Goal: Task Accomplishment & Management: Use online tool/utility

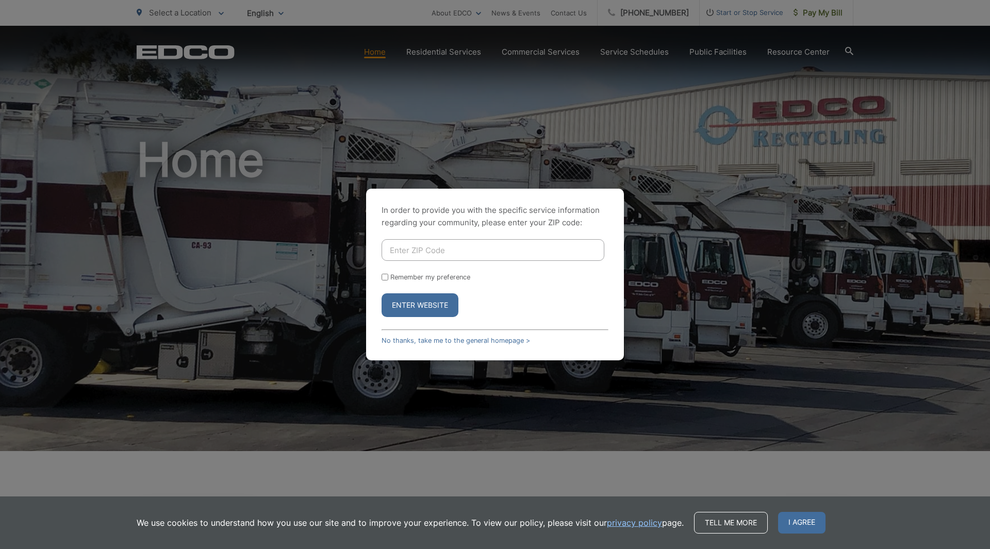
click at [443, 251] on input "Enter ZIP Code" at bounding box center [493, 250] width 223 height 22
type input "92078"
click at [419, 309] on button "Enter Website" at bounding box center [420, 305] width 77 height 24
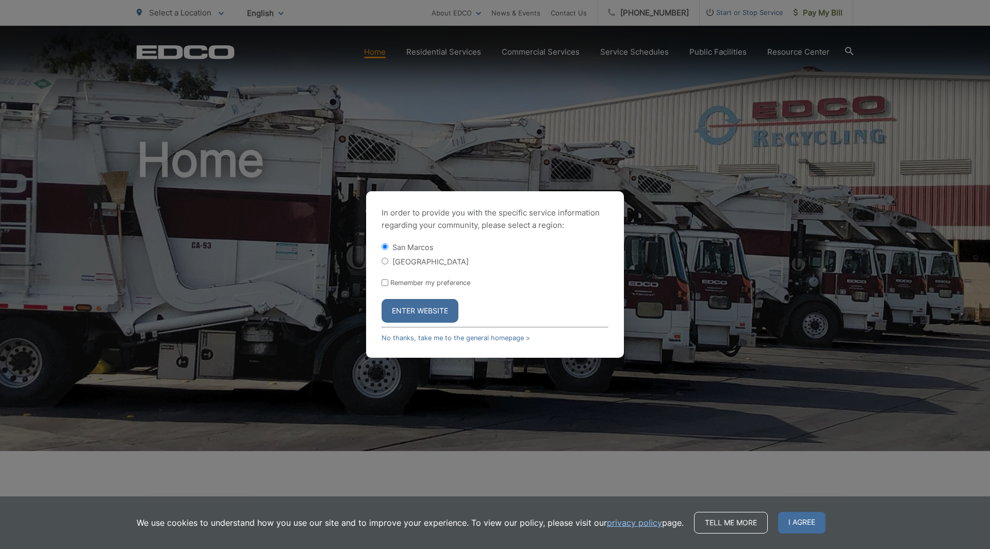
click at [426, 300] on button "Enter Website" at bounding box center [420, 311] width 77 height 24
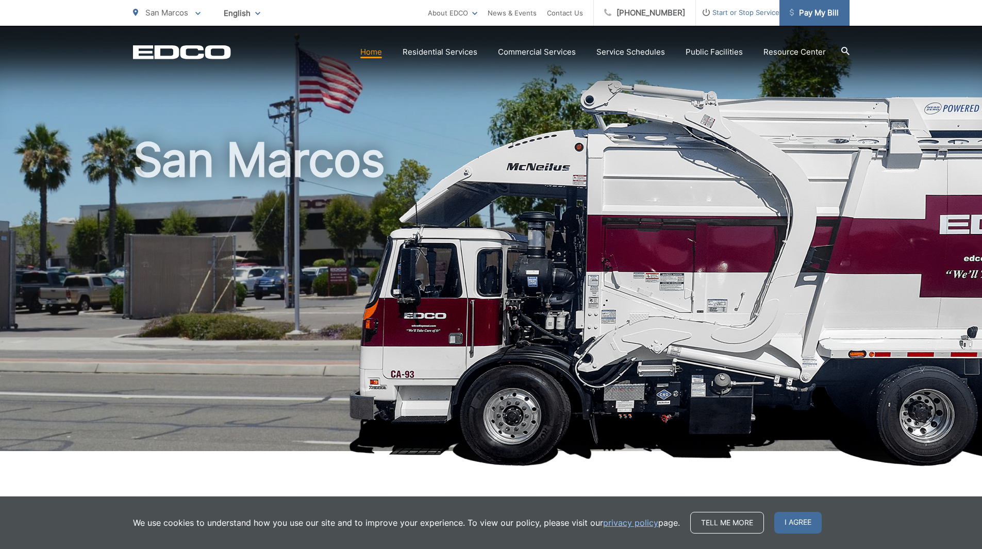
click at [832, 21] on link "Pay My Bill" at bounding box center [815, 13] width 70 height 26
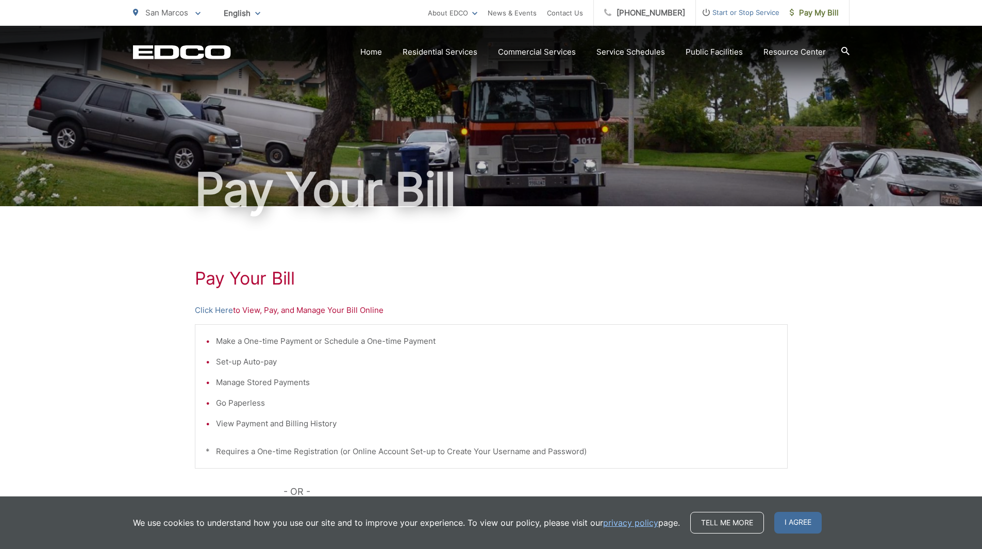
click at [217, 303] on div "Pay Your Bill Click Here to View, Pay, and Manage Your Bill Online Make a One-t…" at bounding box center [491, 437] width 593 height 463
click at [213, 311] on link "Click Here" at bounding box center [214, 310] width 38 height 12
